Goal: Task Accomplishment & Management: Manage account settings

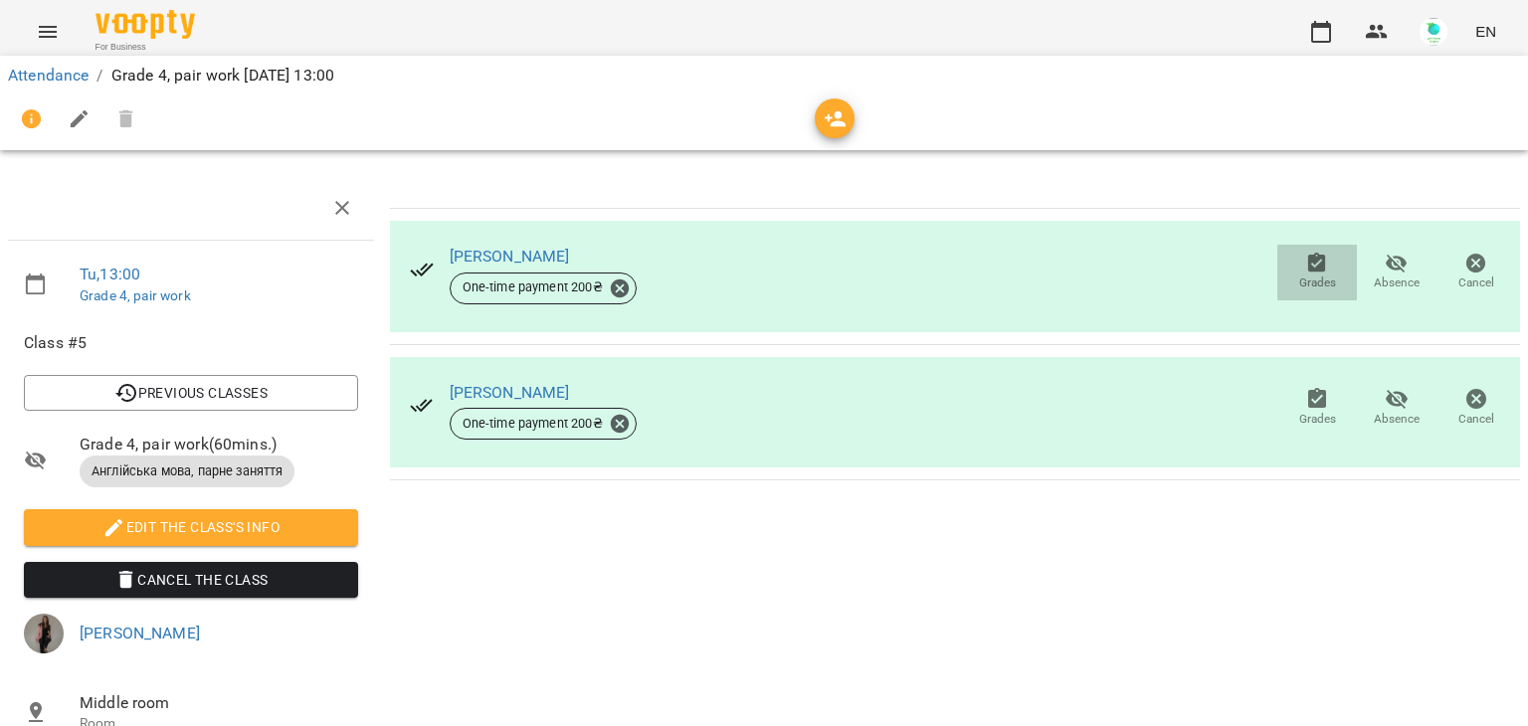
click at [1308, 260] on icon "button" at bounding box center [1317, 263] width 18 height 20
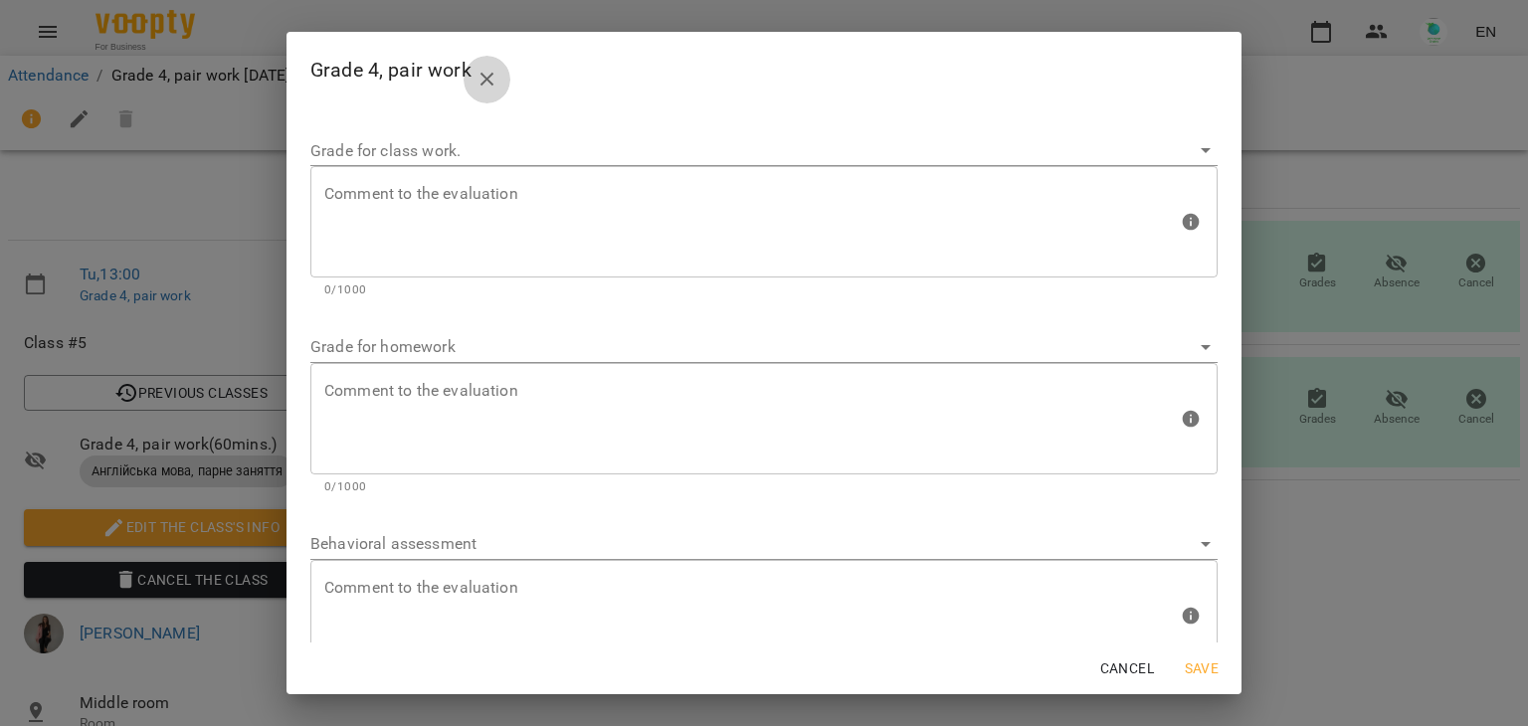
click at [476, 85] on icon "close" at bounding box center [488, 80] width 24 height 24
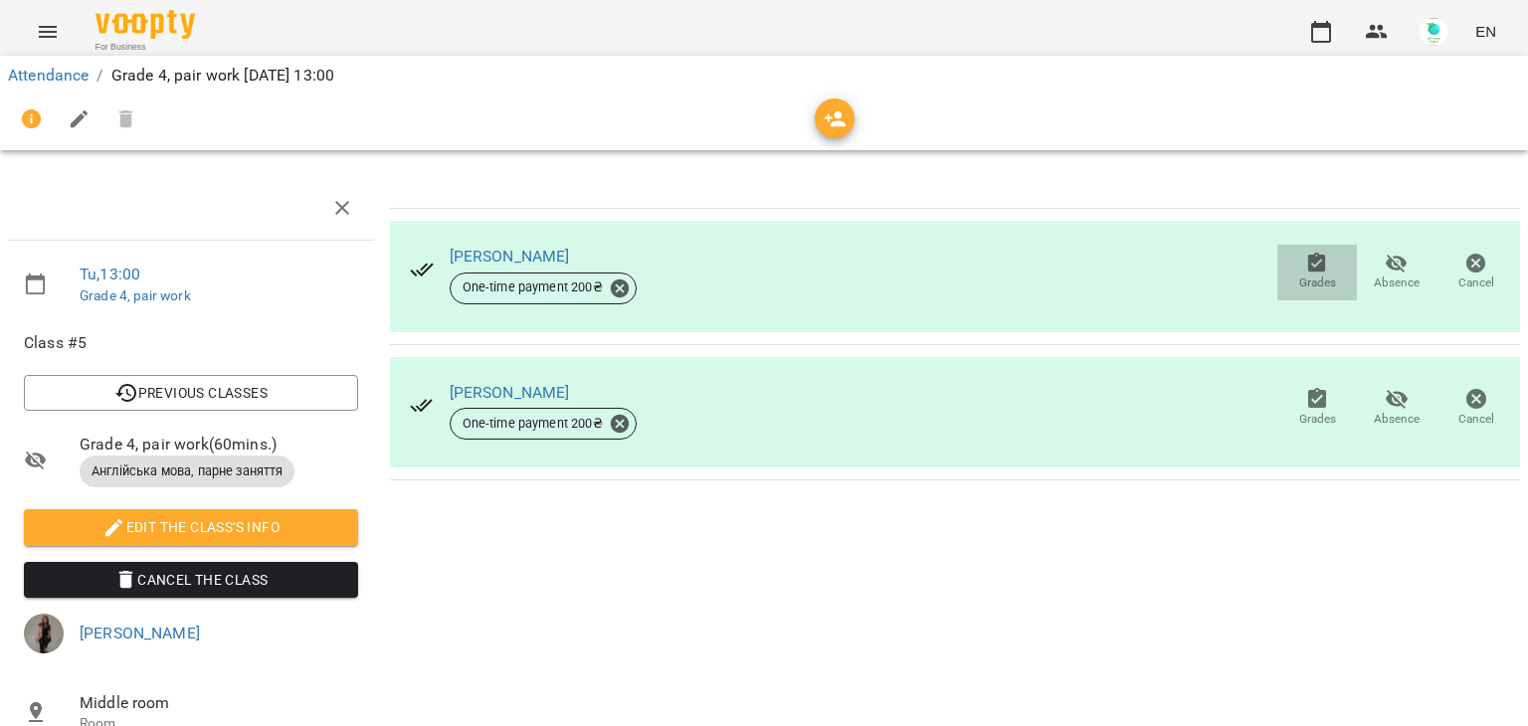
click at [1308, 260] on icon "button" at bounding box center [1317, 263] width 18 height 20
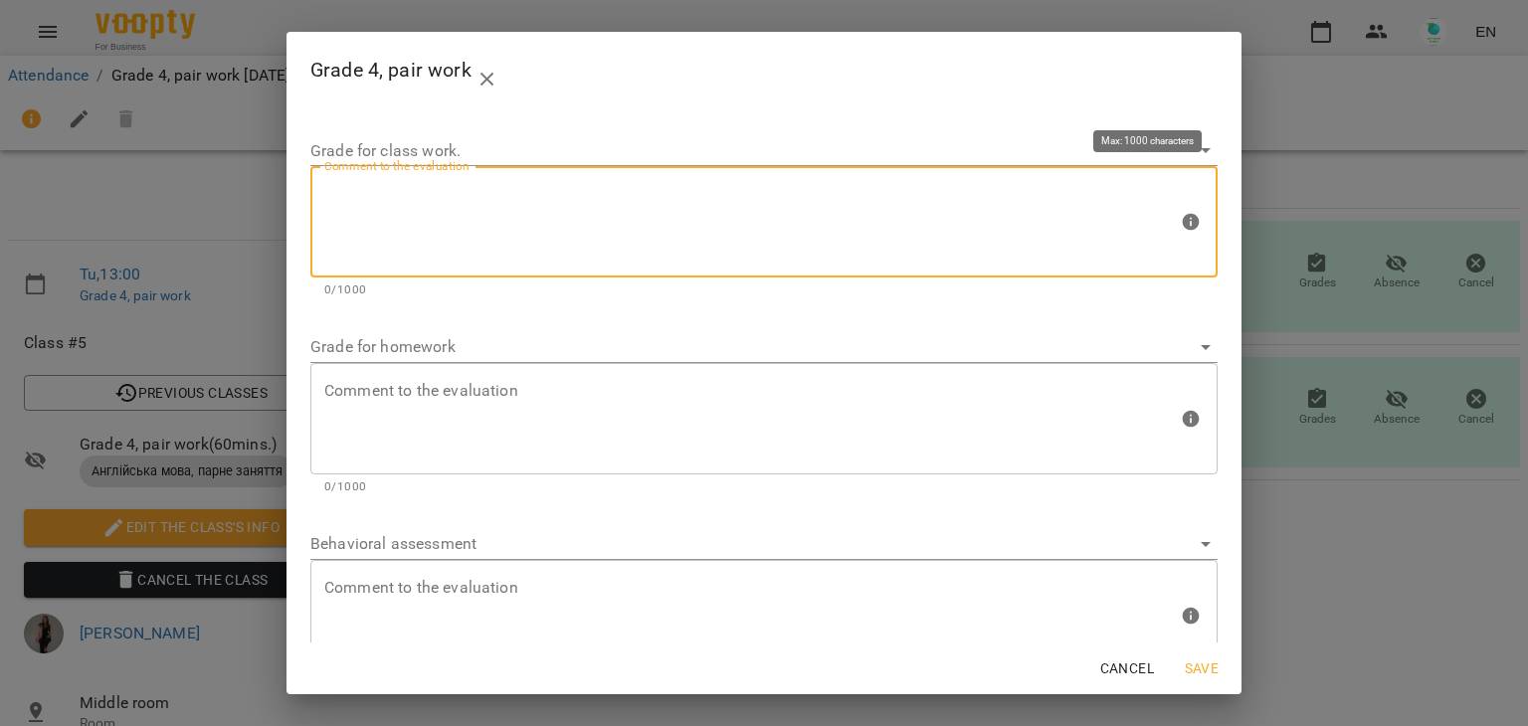
click at [490, 221] on textarea at bounding box center [751, 222] width 854 height 75
type textarea "*"
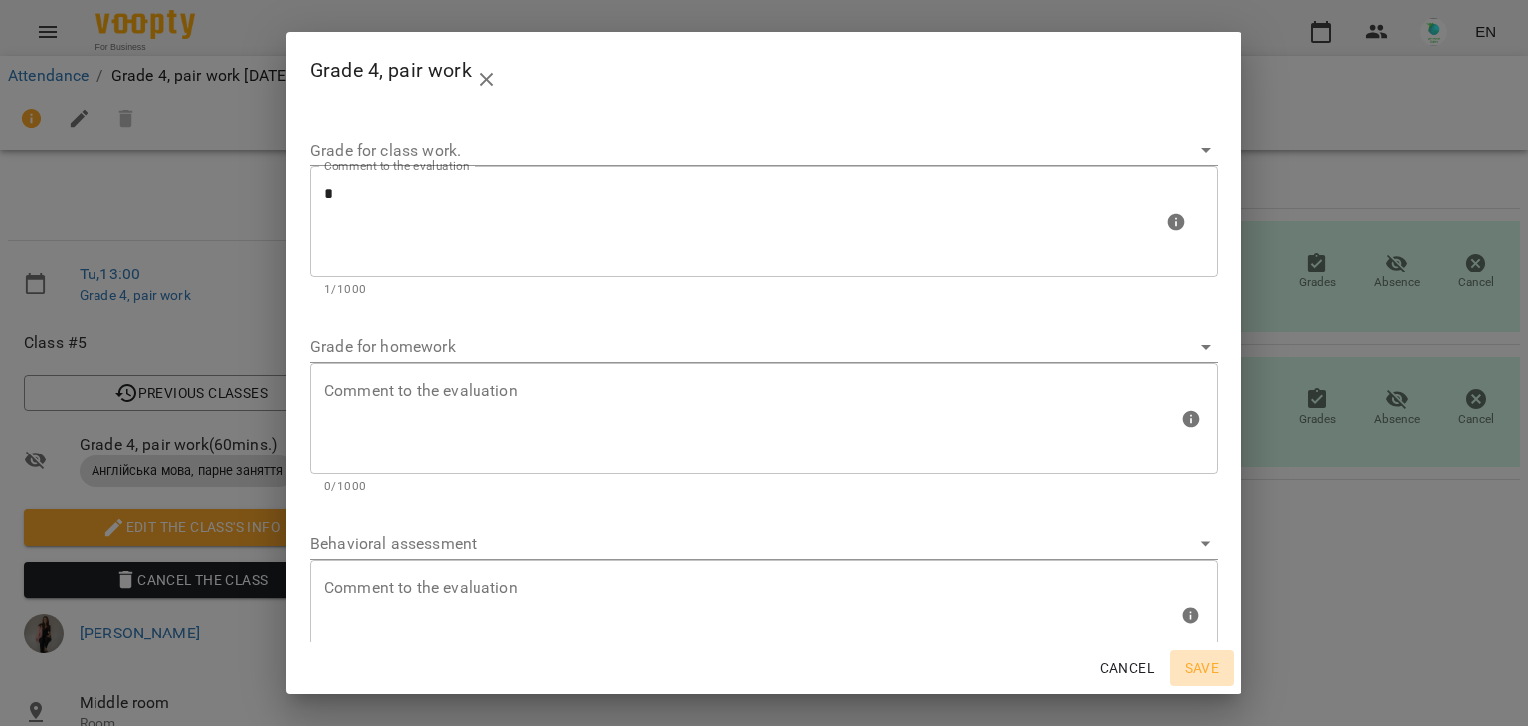
click at [1193, 668] on span "Save" at bounding box center [1202, 669] width 48 height 24
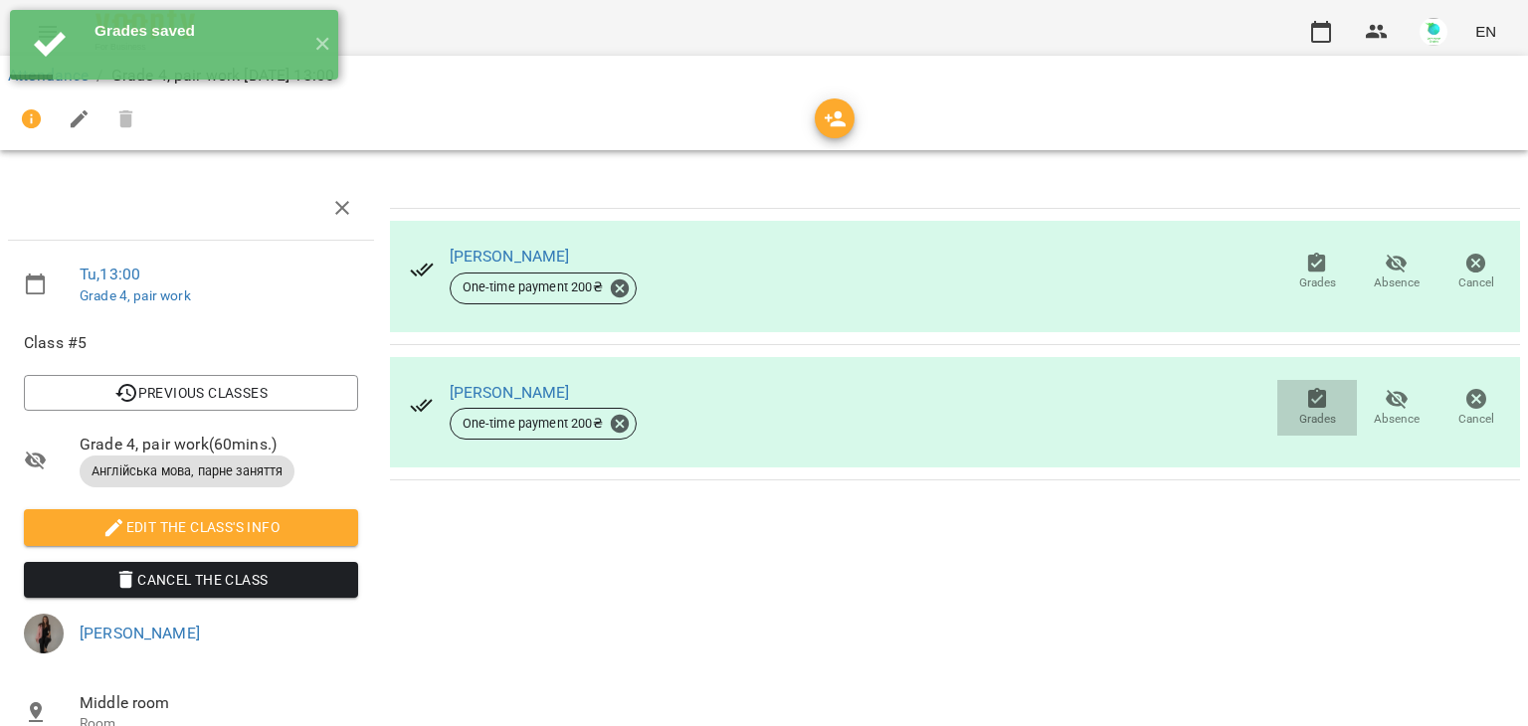
click at [1300, 411] on span "Grades" at bounding box center [1317, 419] width 37 height 17
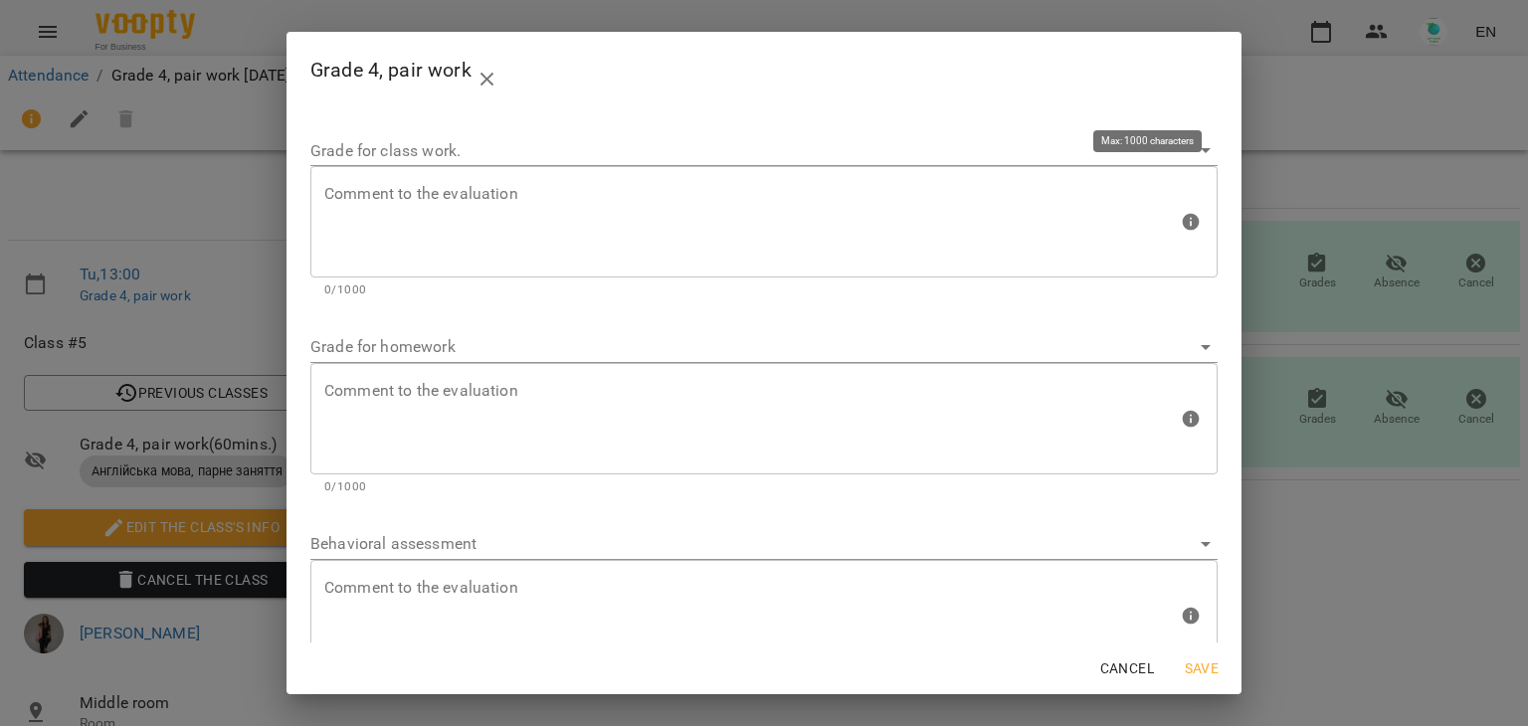
click at [600, 183] on div "Comment to the evaluation" at bounding box center [763, 221] width 907 height 111
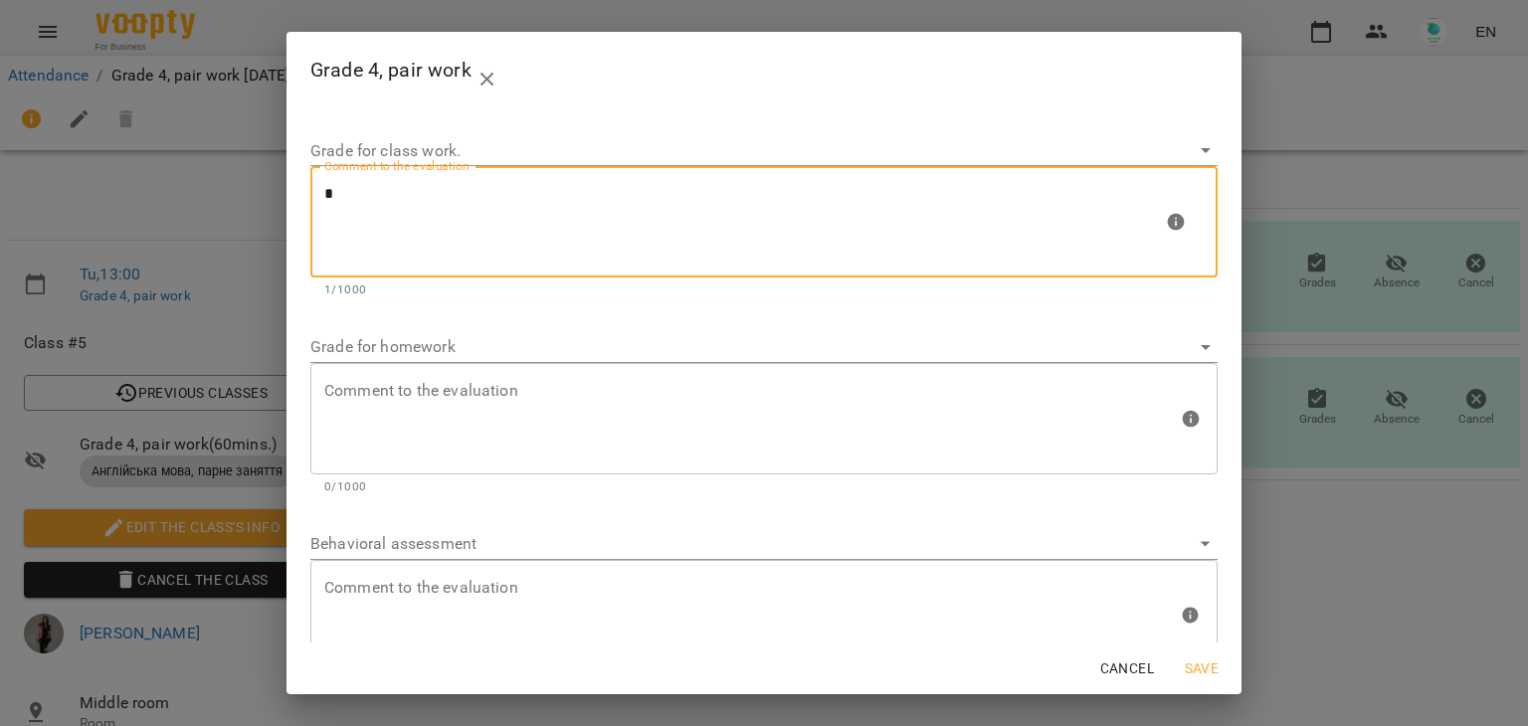
type textarea "*"
click at [1203, 665] on span "Save" at bounding box center [1202, 669] width 48 height 24
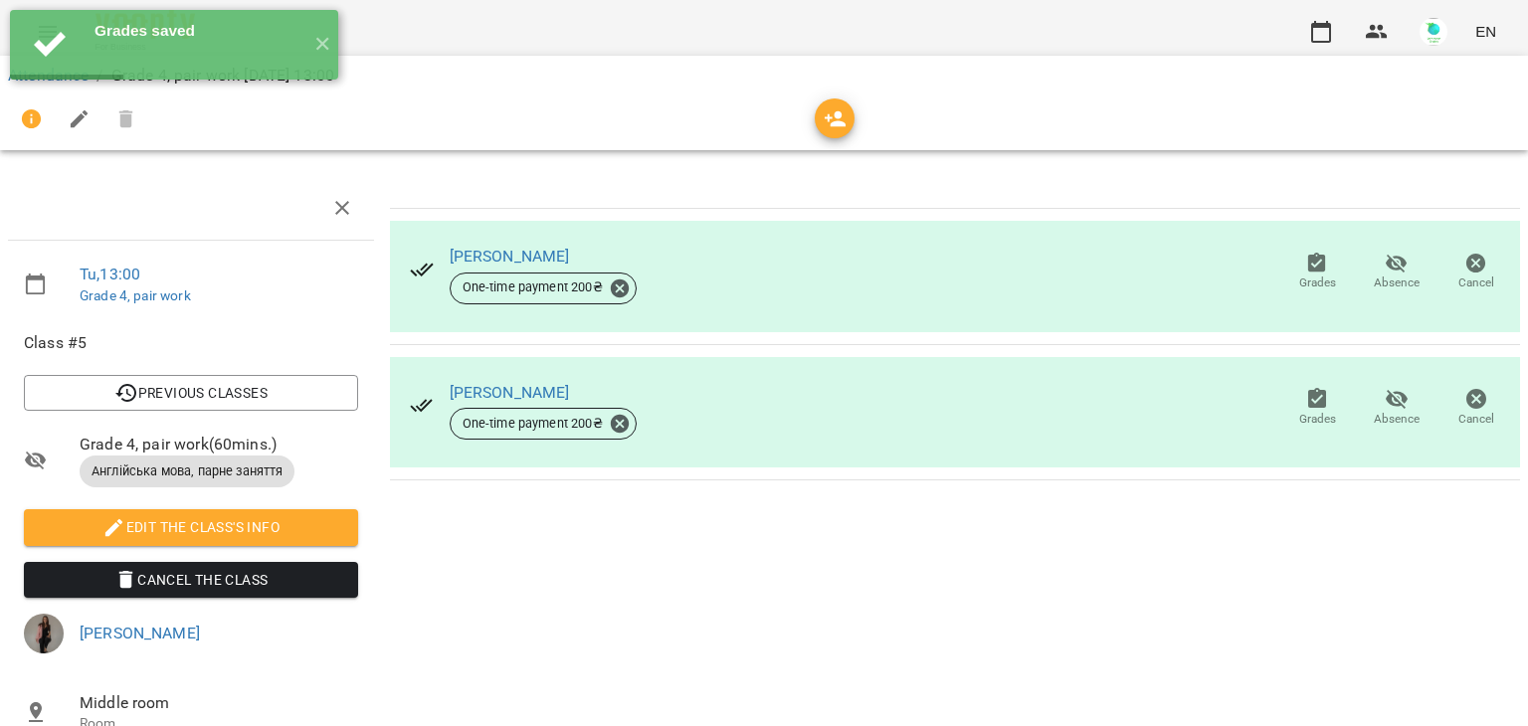
click at [857, 624] on div "[PERSON_NAME] One-time payment 200 ₴ Grades Absence Cancel [PERSON_NAME] One-ti…" at bounding box center [955, 573] width 1146 height 810
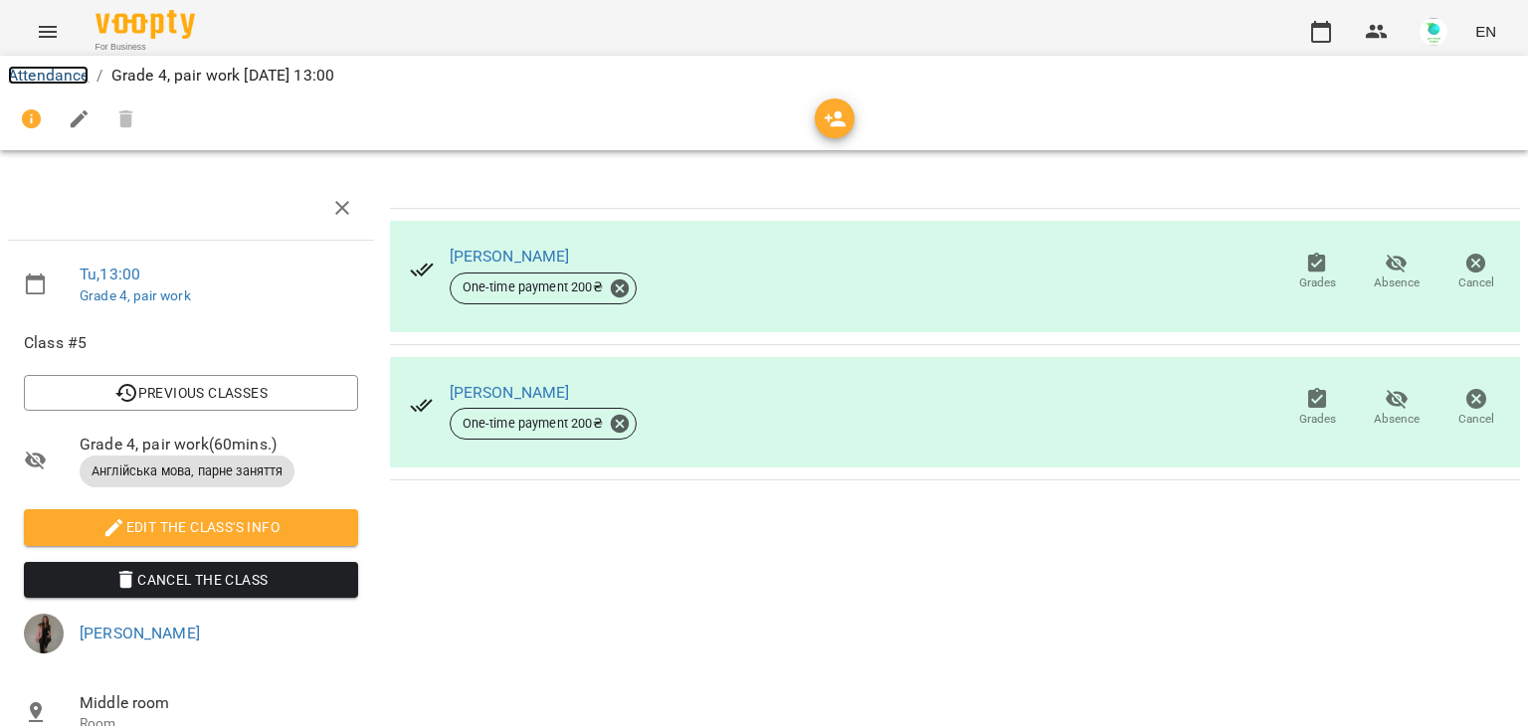
click at [36, 73] on link "Attendance" at bounding box center [48, 75] width 81 height 19
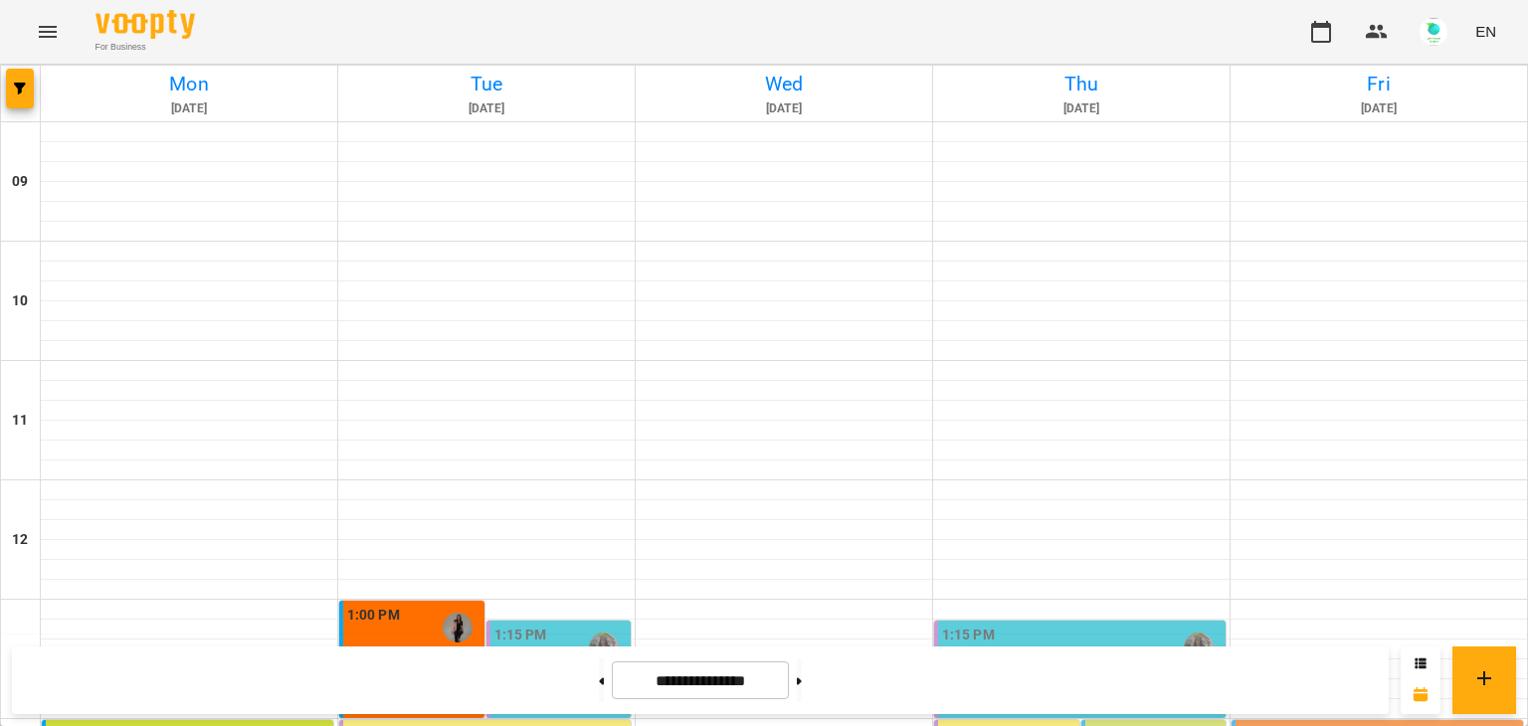
scroll to position [489, 0]
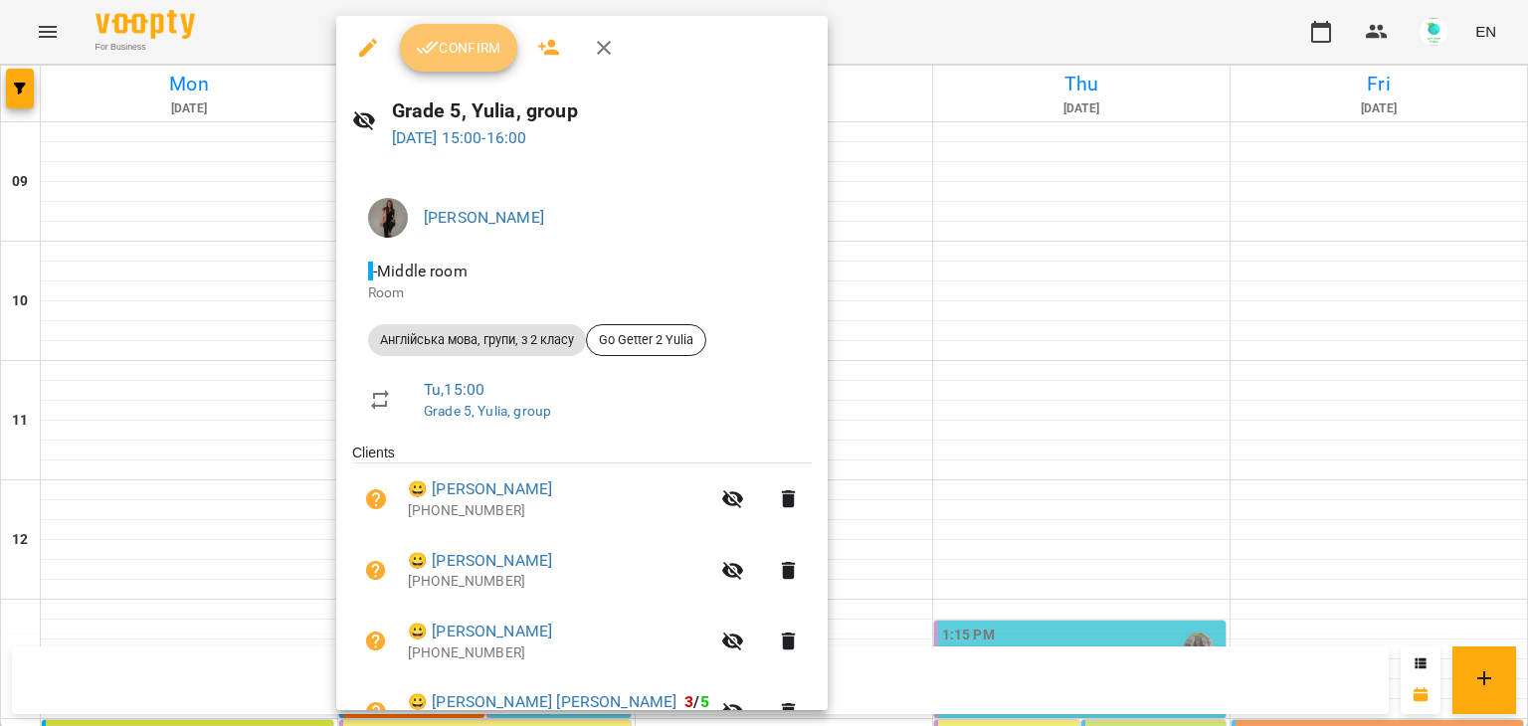
click at [446, 63] on button "Confirm" at bounding box center [458, 48] width 117 height 48
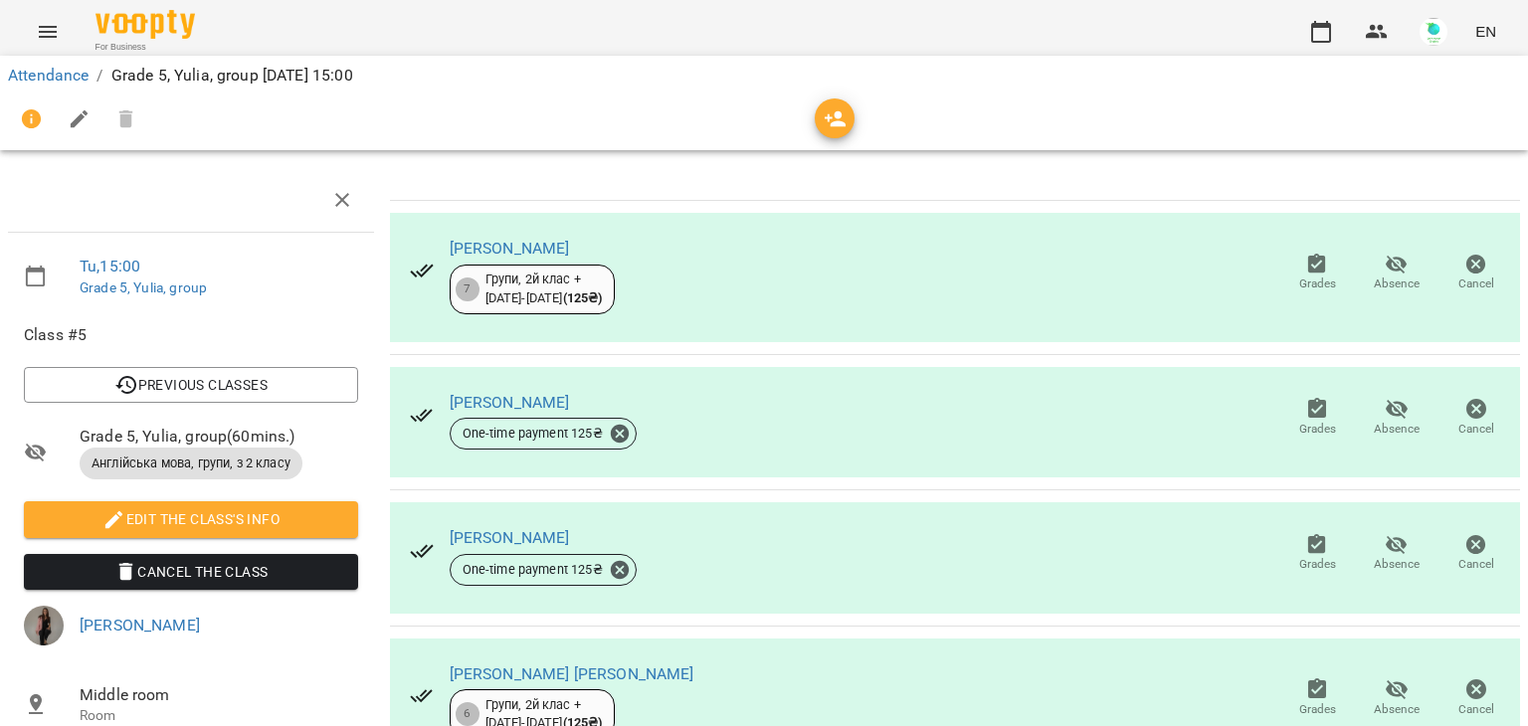
scroll to position [363, 0]
